Goal: Find specific page/section: Find specific page/section

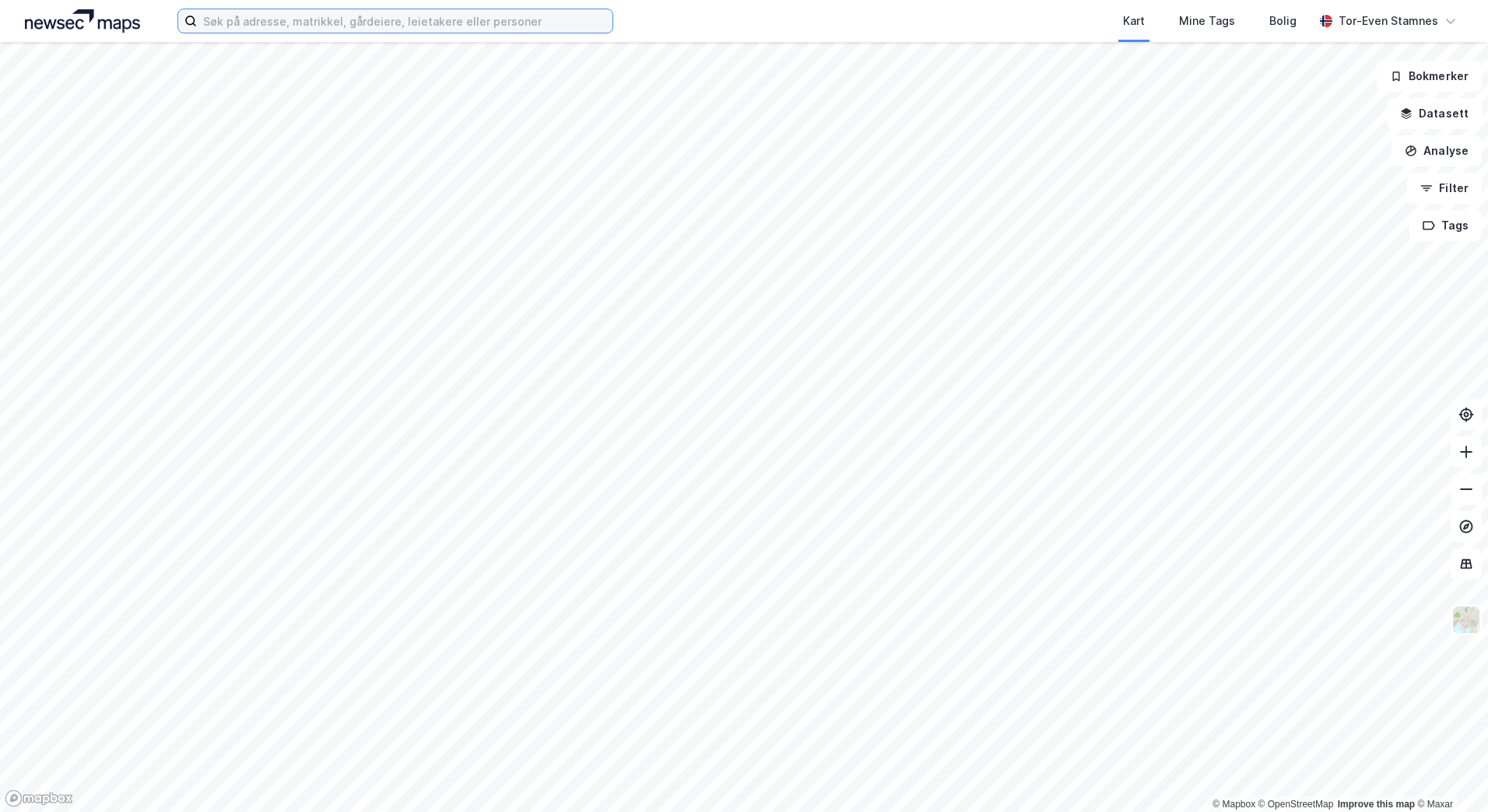
click at [361, 30] on input at bounding box center [405, 20] width 416 height 23
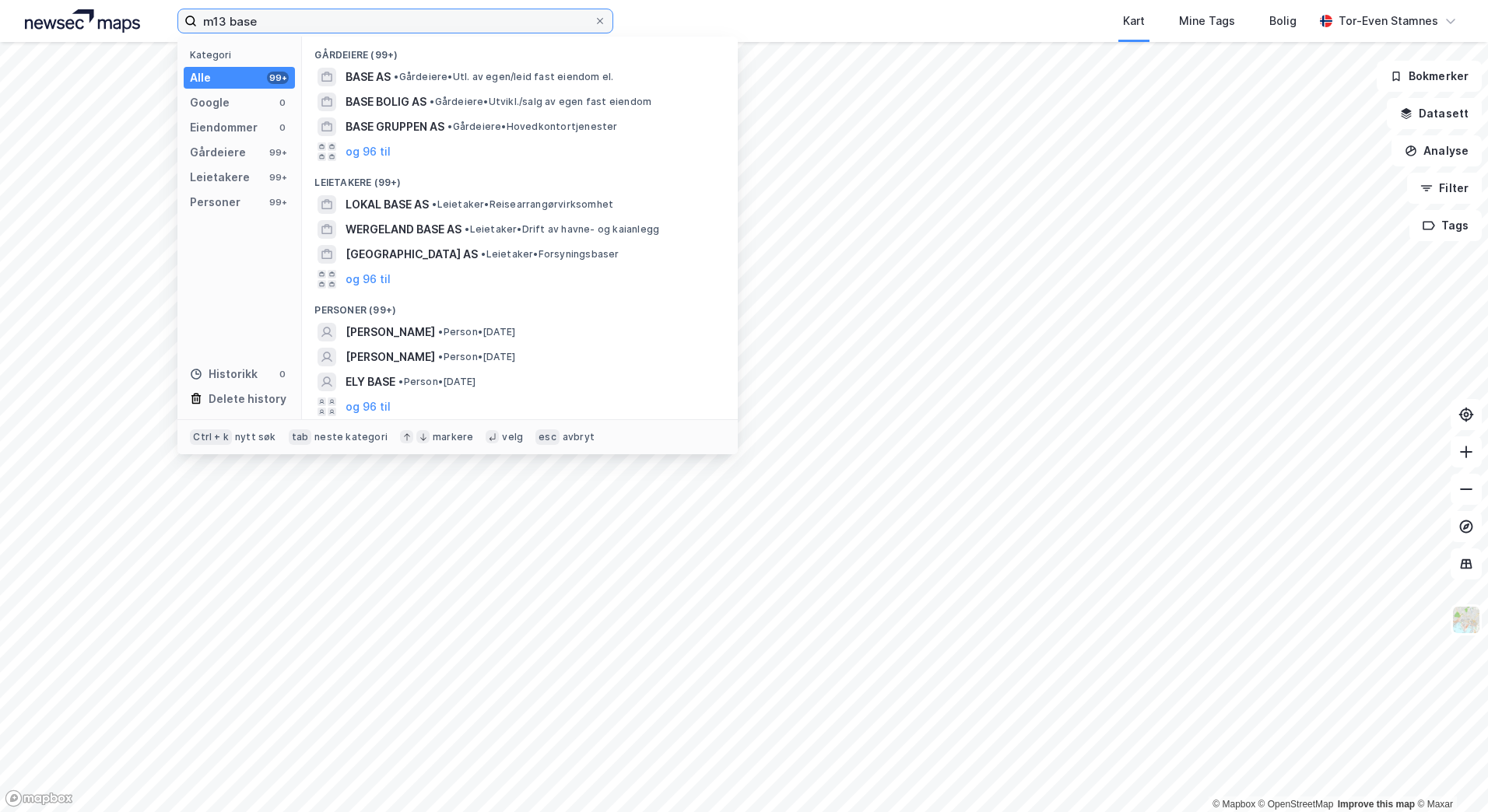
type input "m13 base"
